Goal: Register for event/course

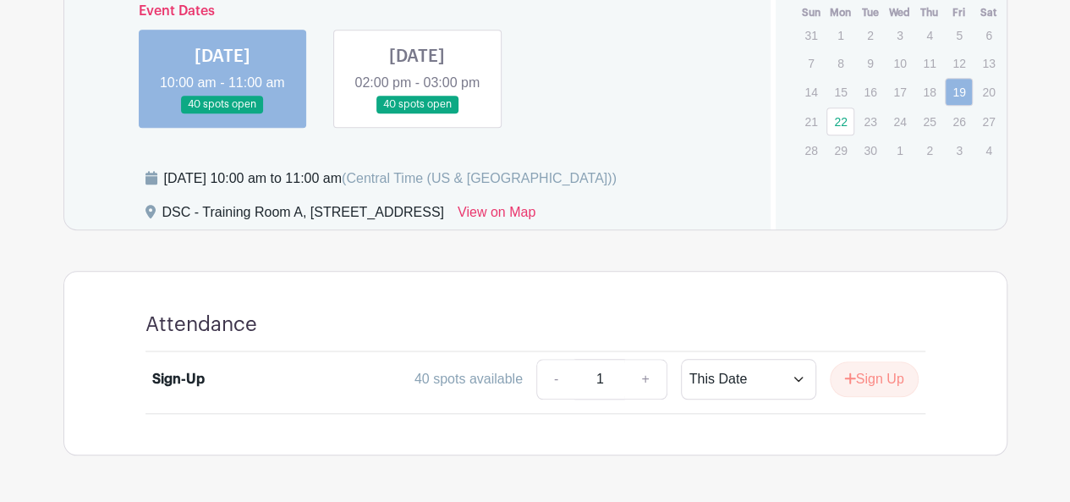
scroll to position [494, 0]
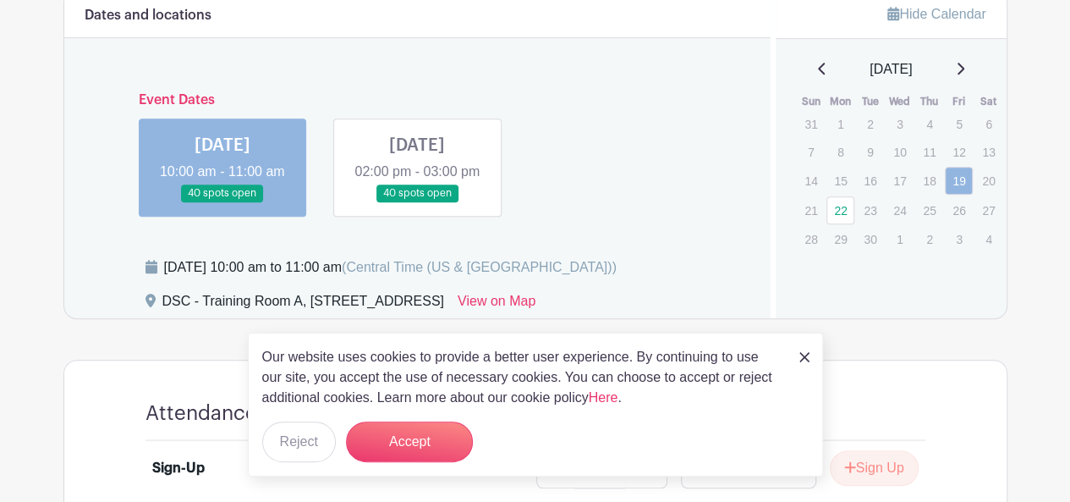
click at [417, 202] on link at bounding box center [417, 202] width 0 height 0
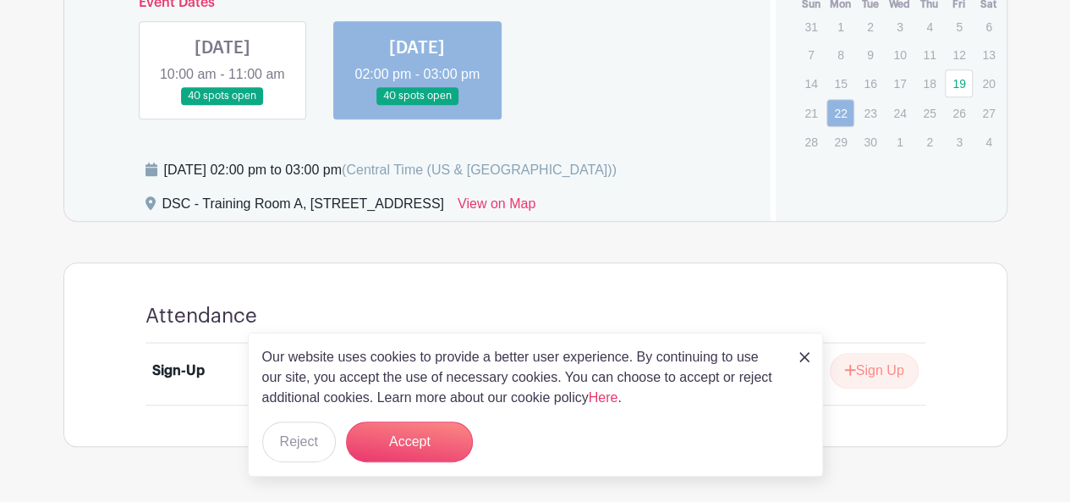
scroll to position [494, 0]
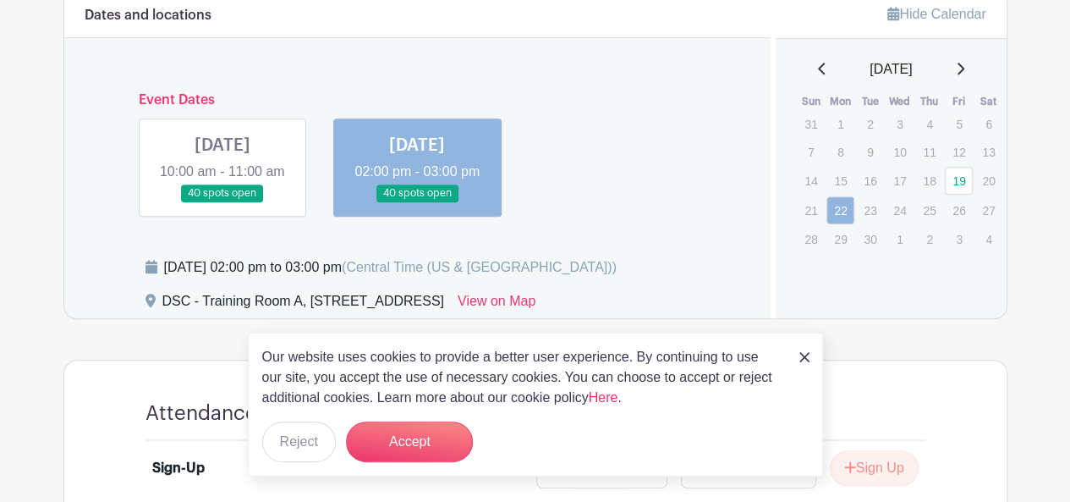
click at [223, 202] on link at bounding box center [223, 202] width 0 height 0
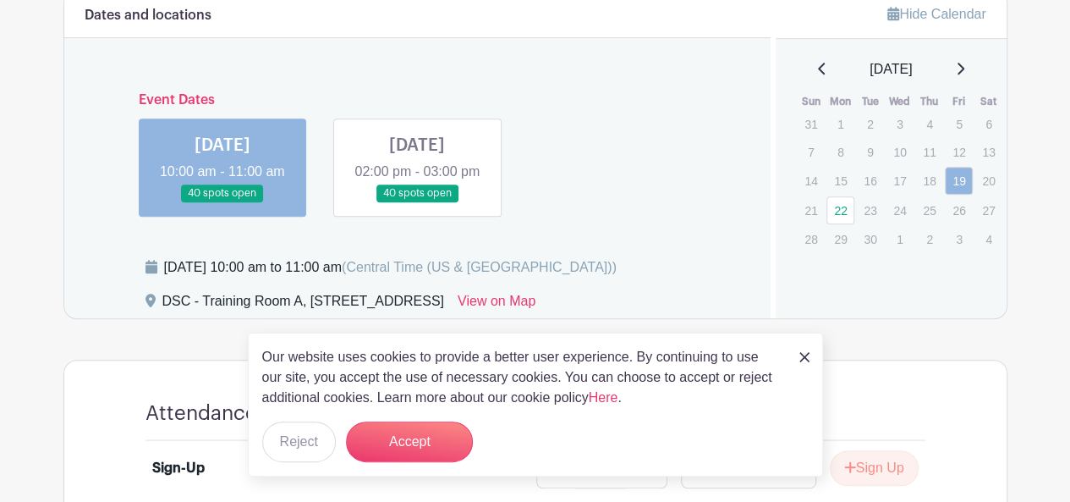
scroll to position [494, 0]
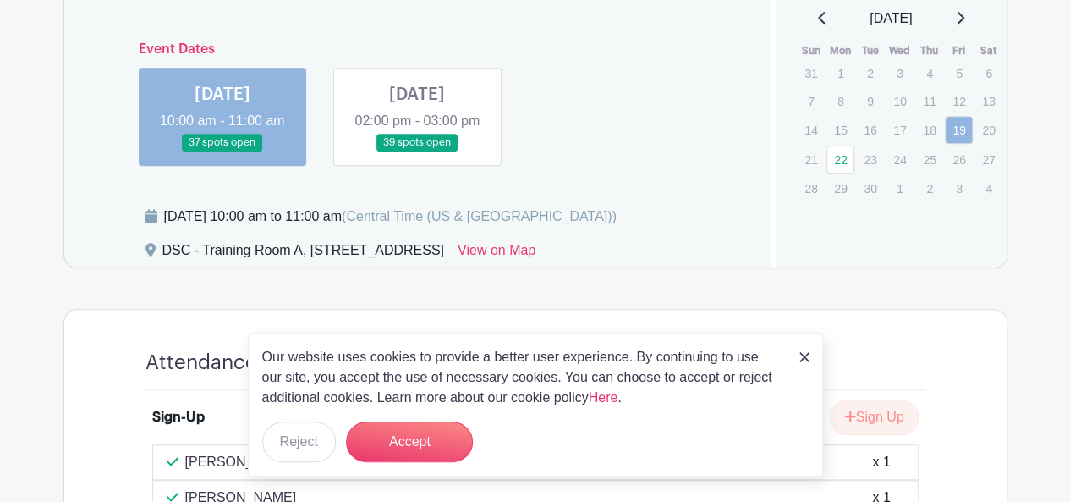
scroll to position [514, 0]
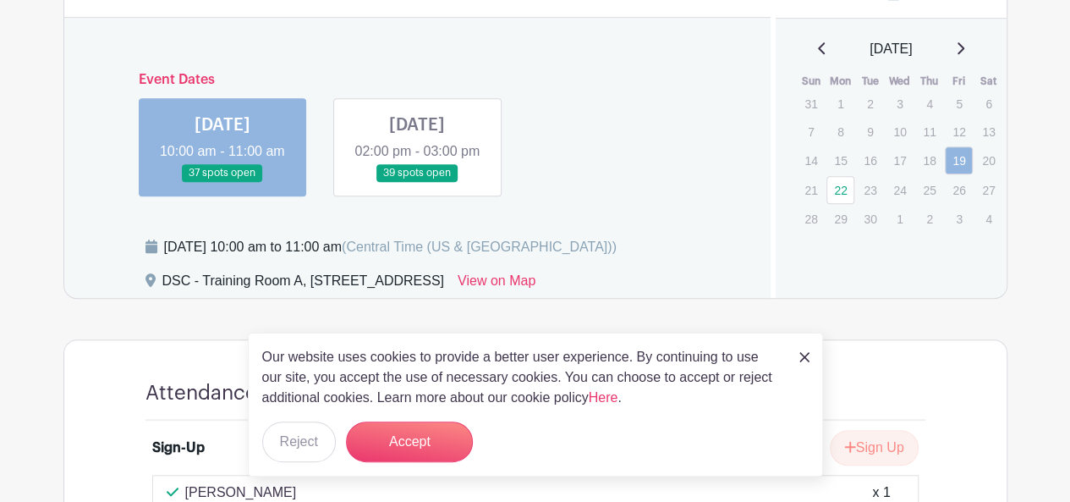
click at [417, 182] on link at bounding box center [417, 182] width 0 height 0
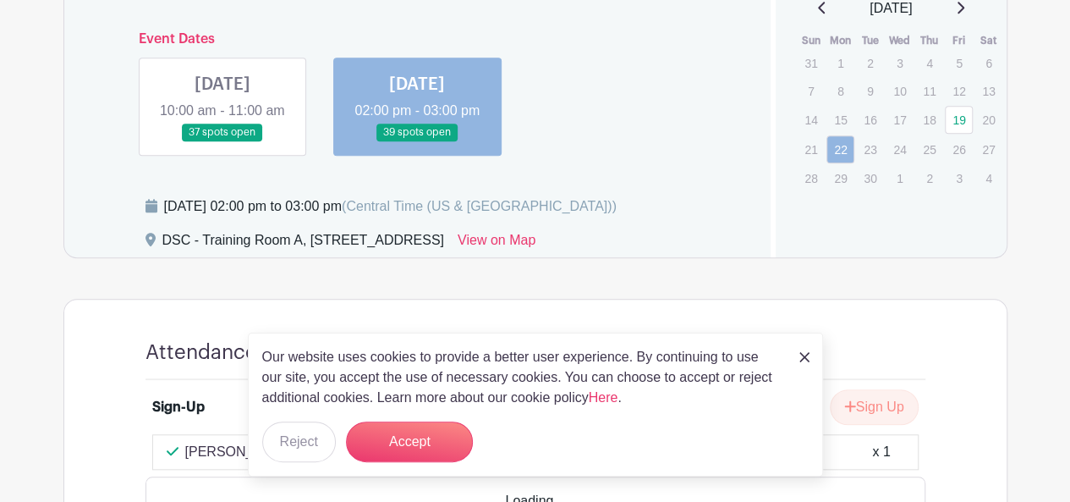
scroll to position [698, 0]
